Goal: Task Accomplishment & Management: Use online tool/utility

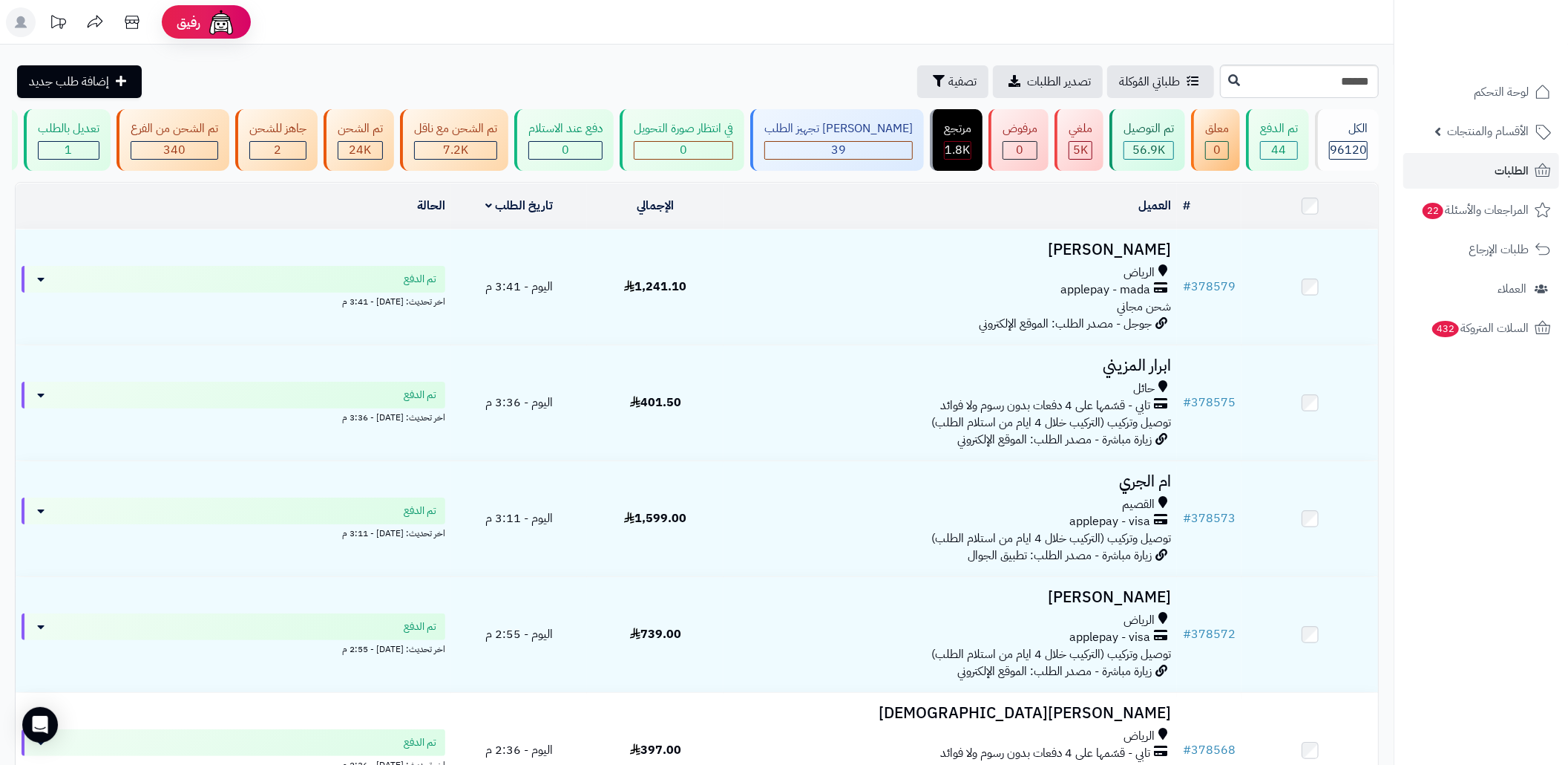
type input "******"
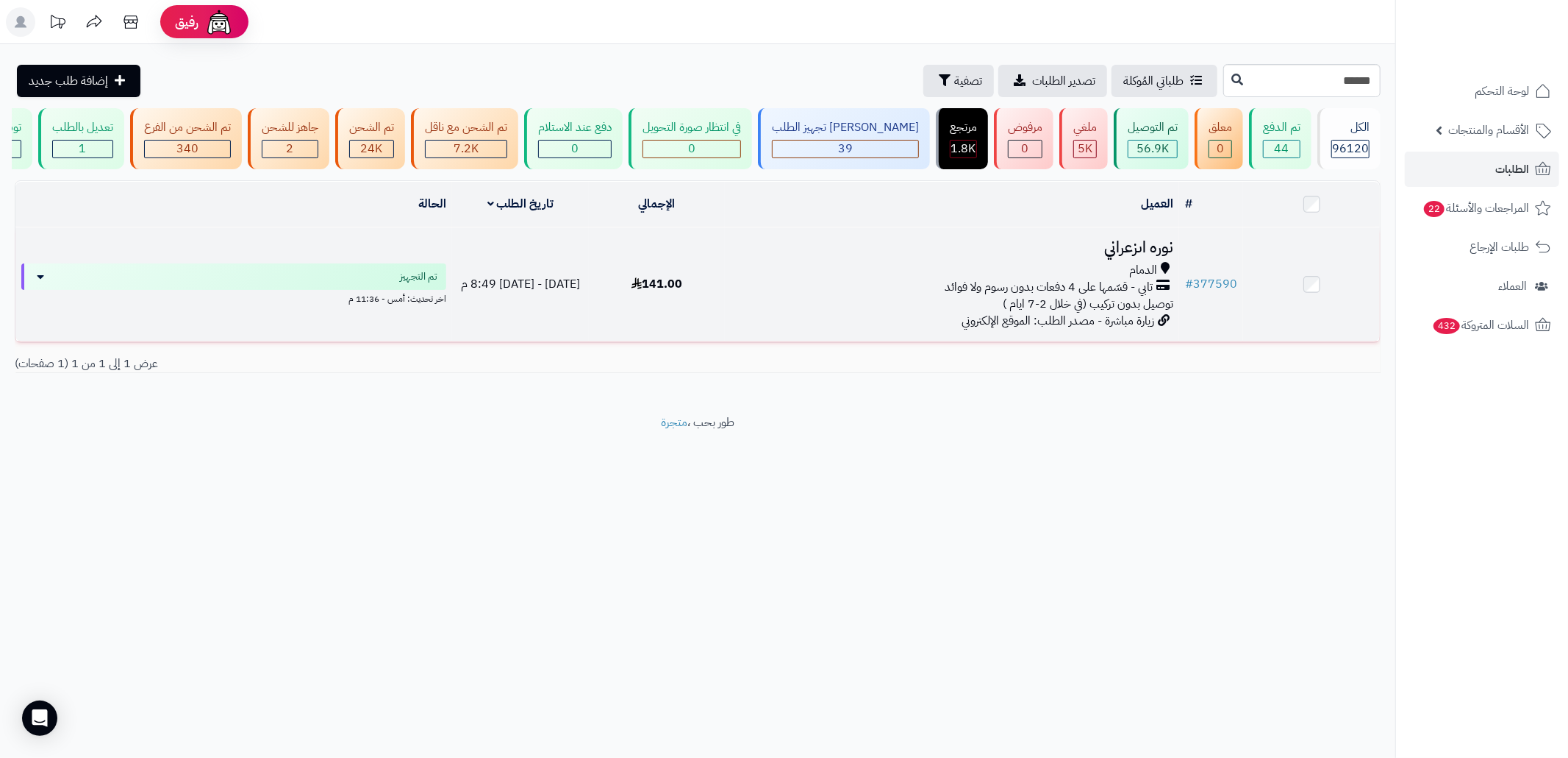
click at [758, 296] on div "تابي - قسّمها على 4 دفعات بدون رسوم ولا فوائد" at bounding box center [952, 287] width 443 height 17
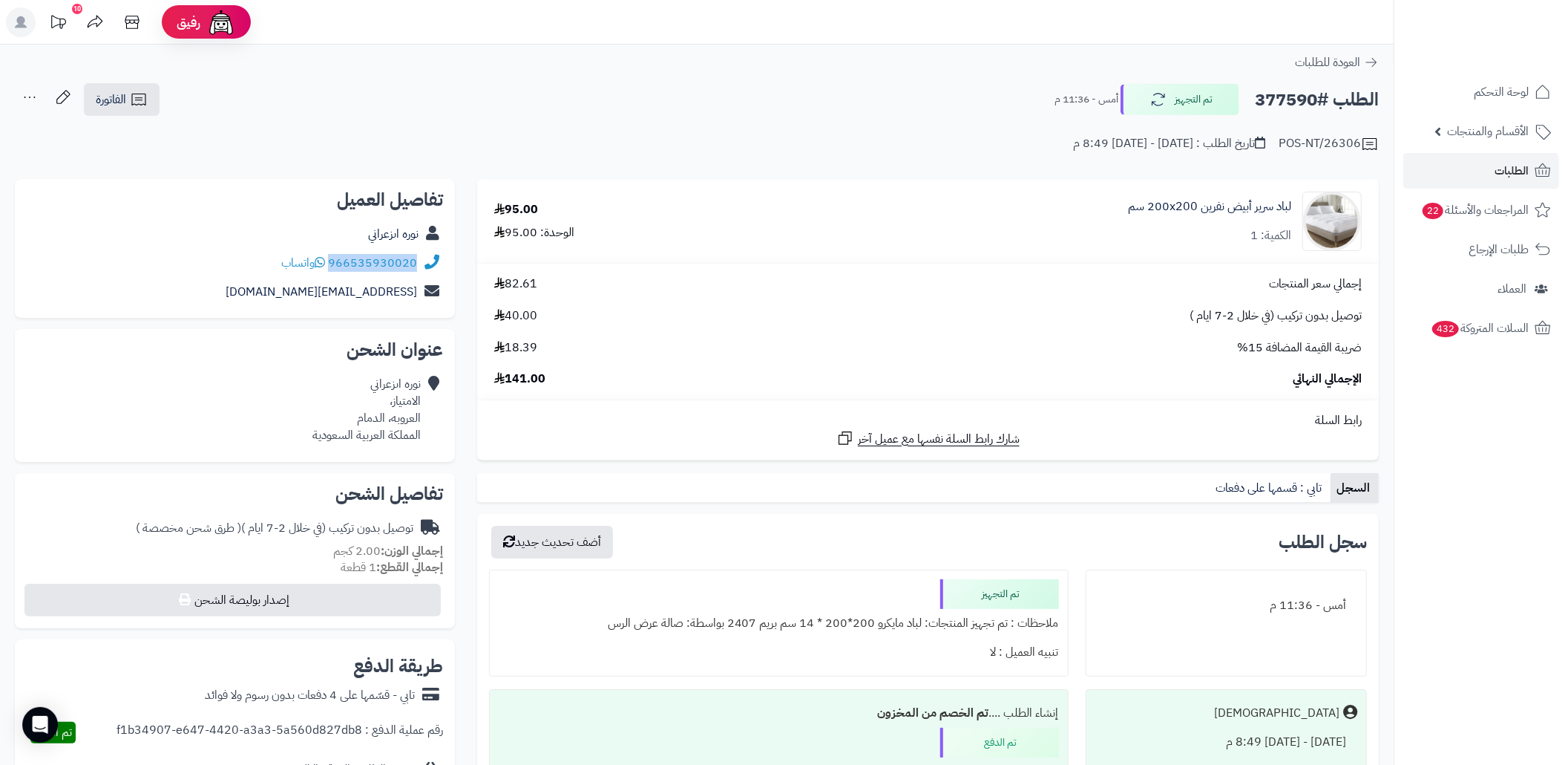
drag, startPoint x: 420, startPoint y: 262, endPoint x: 333, endPoint y: 263, distance: 87.0
click at [333, 263] on div "966535930020 واتساب" at bounding box center [235, 263] width 416 height 29
copy div "966535930020"
click at [757, 109] on div "الطلب #377590 تم التجهيز أمس - 11:36 م الفاتورة طباعة الفاتورة إرسال الفاتورة إ…" at bounding box center [696, 100] width 1364 height 35
